Goal: Task Accomplishment & Management: Manage account settings

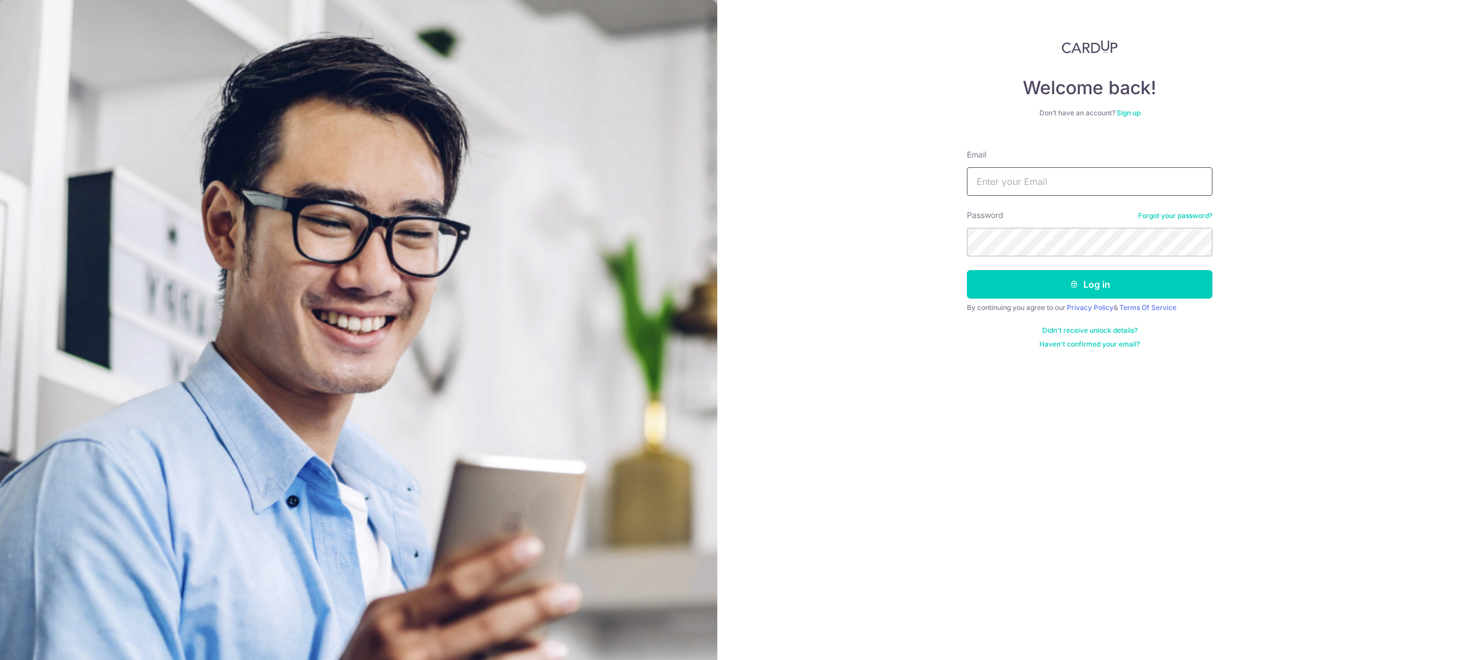
click at [1067, 184] on input "Email" at bounding box center [1090, 181] width 246 height 29
type input "[EMAIL_ADDRESS][DOMAIN_NAME]"
click at [1077, 292] on button "Log in" at bounding box center [1090, 284] width 246 height 29
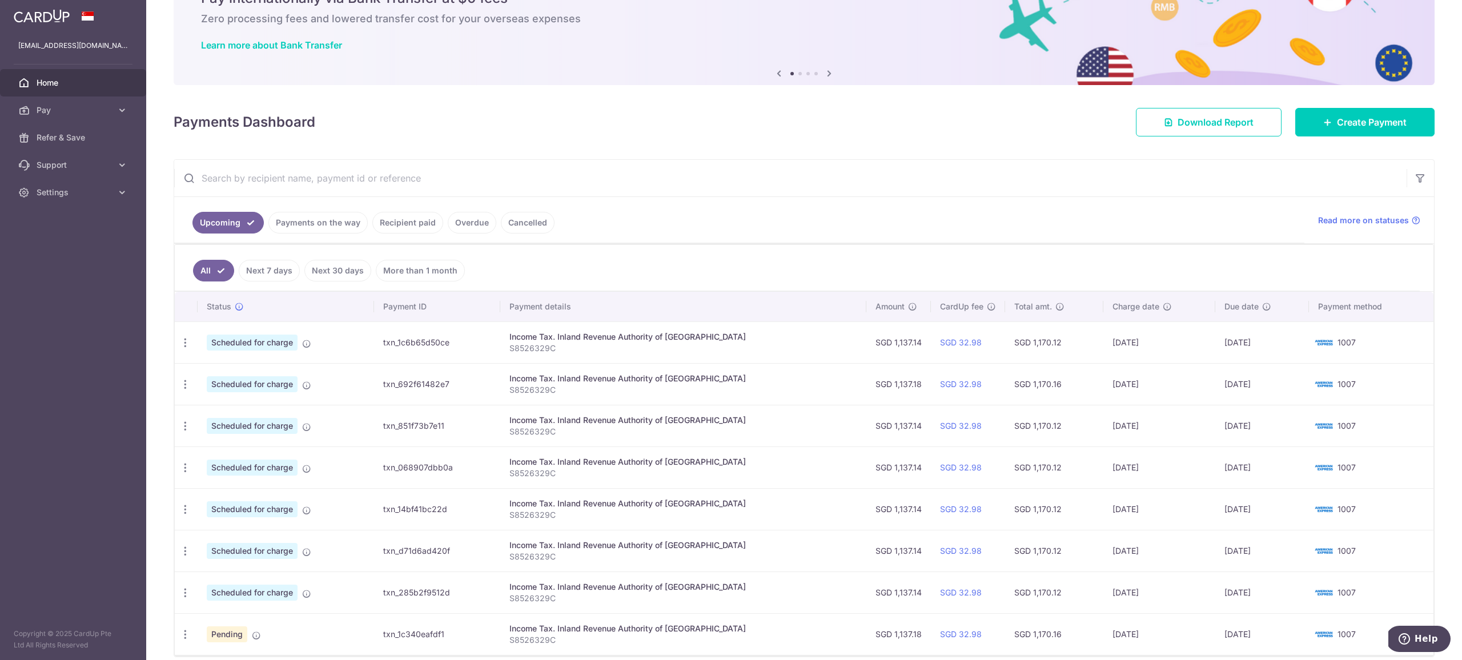
scroll to position [108, 0]
